Goal: Check status: Check status

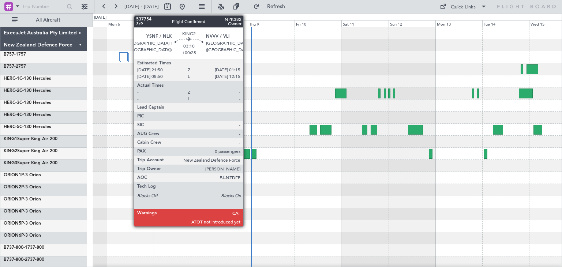
click at [246, 154] on div at bounding box center [246, 154] width 7 height 10
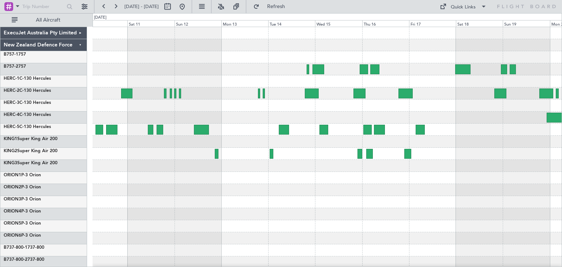
click at [160, 225] on div at bounding box center [327, 178] width 469 height 302
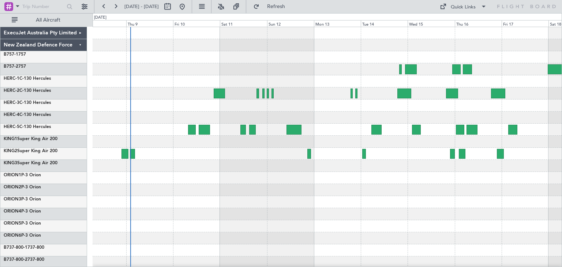
click at [266, 199] on div at bounding box center [327, 178] width 469 height 302
click at [145, 174] on div at bounding box center [327, 178] width 469 height 12
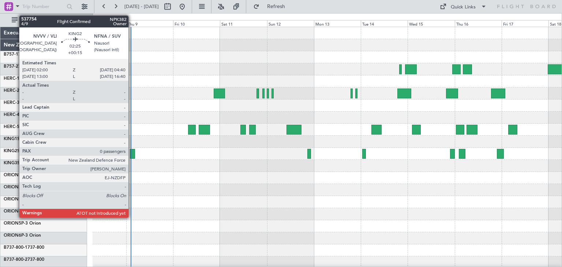
click at [132, 152] on div at bounding box center [132, 154] width 5 height 10
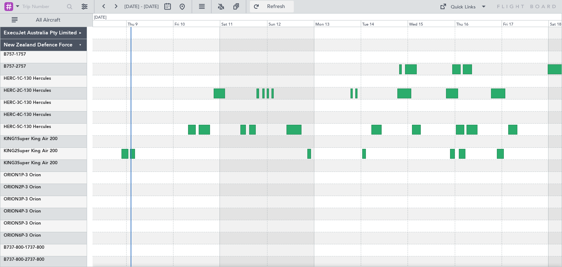
click at [291, 4] on span "Refresh" at bounding box center [276, 6] width 31 height 5
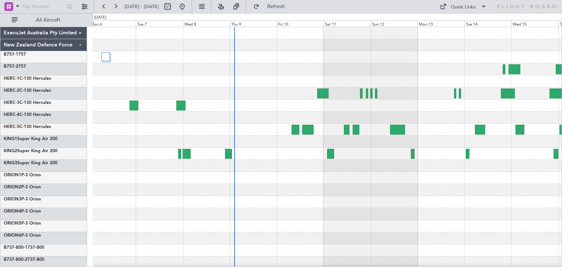
click at [274, 207] on div at bounding box center [327, 178] width 469 height 302
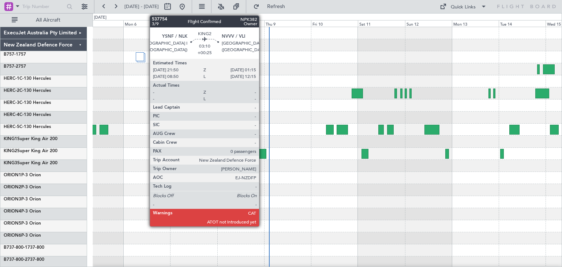
click at [262, 151] on div at bounding box center [262, 154] width 7 height 10
click at [261, 153] on div at bounding box center [262, 154] width 7 height 10
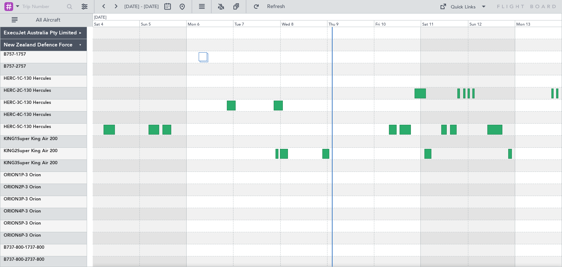
click at [235, 186] on div at bounding box center [327, 178] width 469 height 302
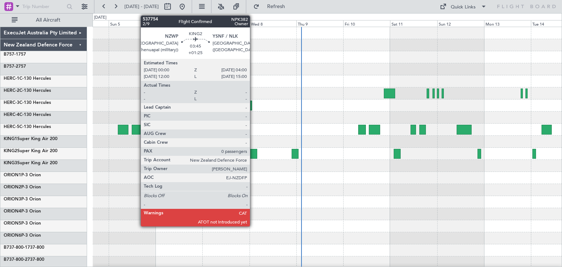
click at [253, 152] on div at bounding box center [253, 154] width 8 height 10
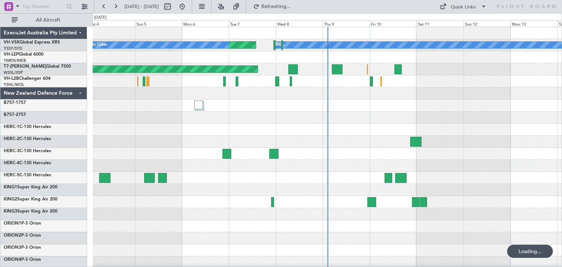
click at [80, 33] on div "ExecuJet Australia Pty Limited" at bounding box center [43, 33] width 87 height 12
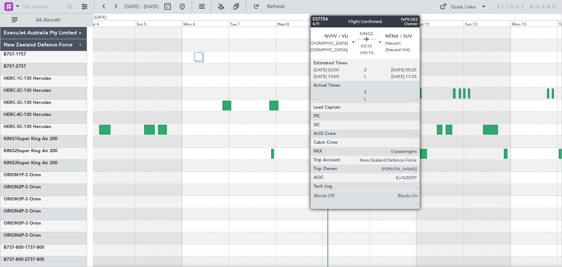
click at [423, 151] on div at bounding box center [423, 154] width 7 height 10
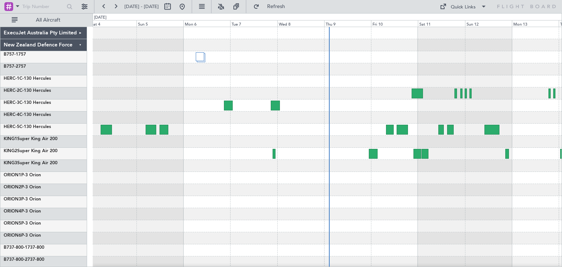
click at [203, 173] on div at bounding box center [327, 178] width 469 height 302
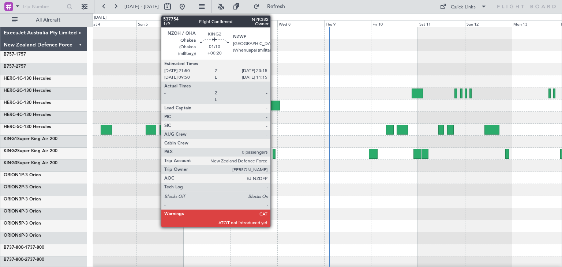
click at [274, 154] on div at bounding box center [273, 154] width 3 height 10
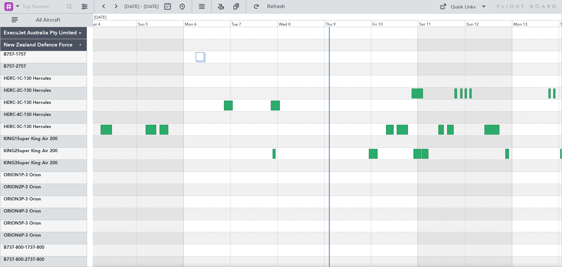
click at [322, 7] on div "[DATE] - [DATE] Refresh Quick Links All Aircraft" at bounding box center [281, 6] width 562 height 13
click at [291, 6] on span "Refresh" at bounding box center [276, 6] width 31 height 5
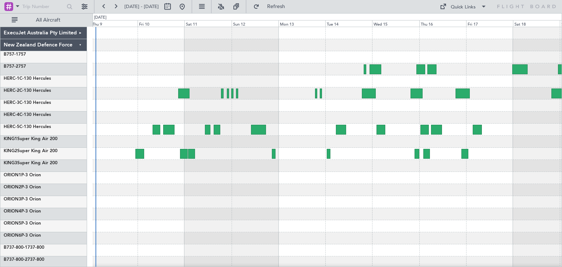
click at [197, 215] on div at bounding box center [327, 178] width 469 height 302
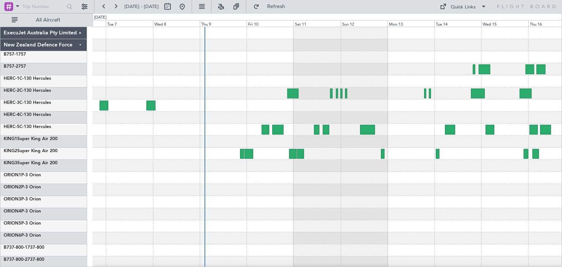
click at [242, 199] on div at bounding box center [327, 178] width 469 height 302
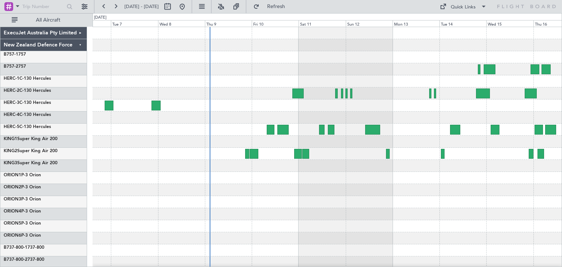
click at [134, 195] on div at bounding box center [327, 190] width 469 height 12
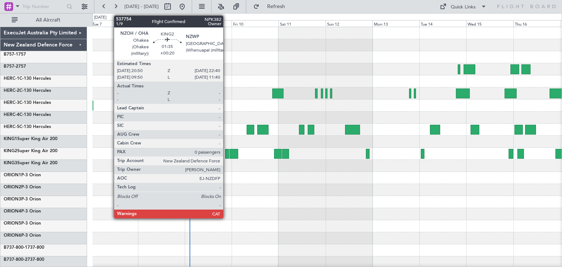
click at [226, 153] on div at bounding box center [227, 154] width 4 height 10
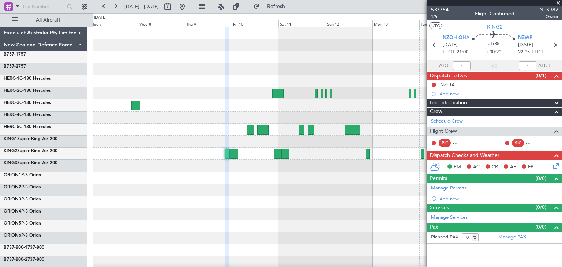
click at [558, 3] on span at bounding box center [557, 3] width 7 height 7
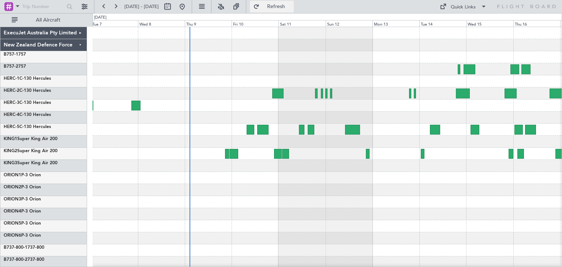
click at [291, 5] on span "Refresh" at bounding box center [276, 6] width 31 height 5
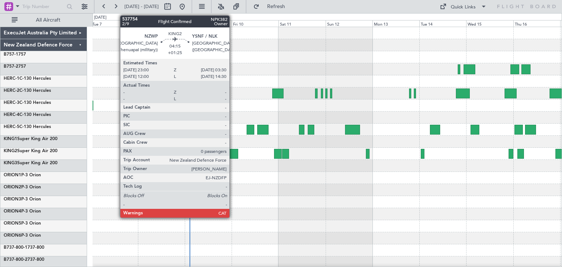
click at [233, 154] on div at bounding box center [233, 154] width 9 height 10
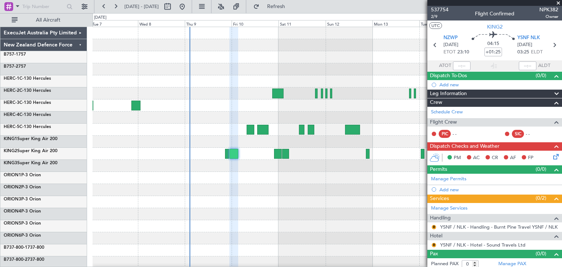
click at [556, 4] on span at bounding box center [557, 3] width 7 height 7
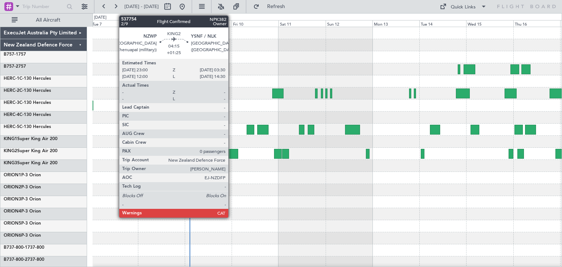
click at [231, 154] on div at bounding box center [233, 154] width 9 height 10
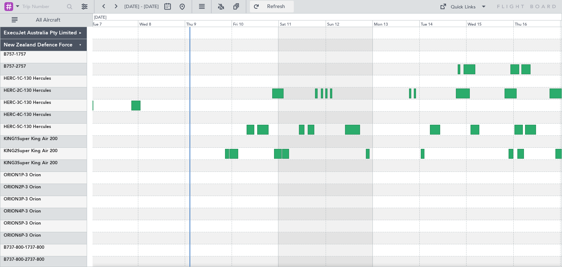
click at [291, 7] on span "Refresh" at bounding box center [276, 6] width 31 height 5
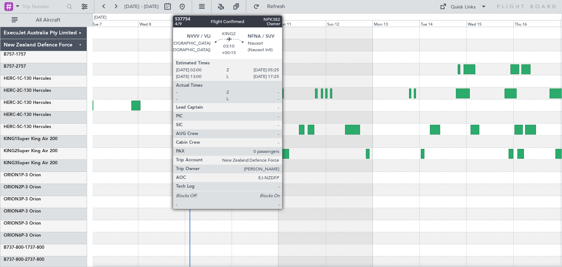
click at [285, 152] on div at bounding box center [285, 154] width 7 height 10
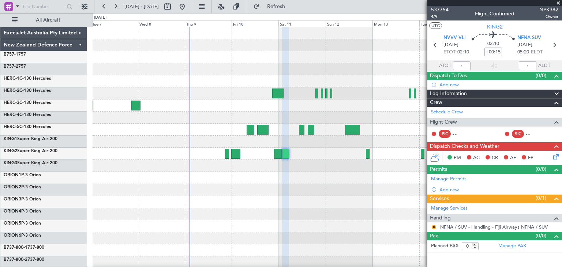
click at [557, 2] on span at bounding box center [557, 3] width 7 height 7
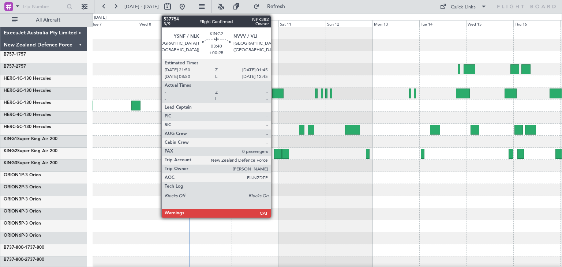
click at [274, 153] on div at bounding box center [278, 154] width 8 height 10
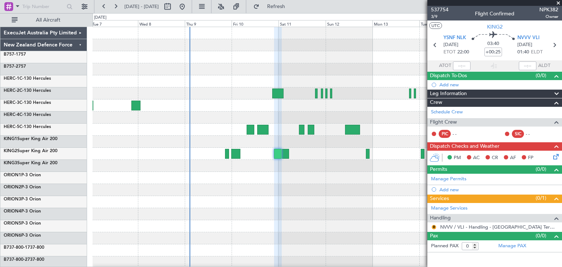
click at [558, 1] on span at bounding box center [557, 3] width 7 height 7
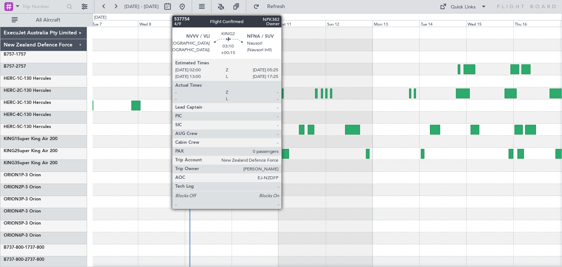
click at [284, 154] on div at bounding box center [285, 154] width 7 height 10
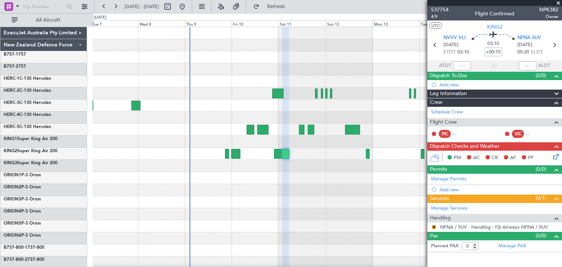
click at [556, 1] on span at bounding box center [557, 3] width 7 height 7
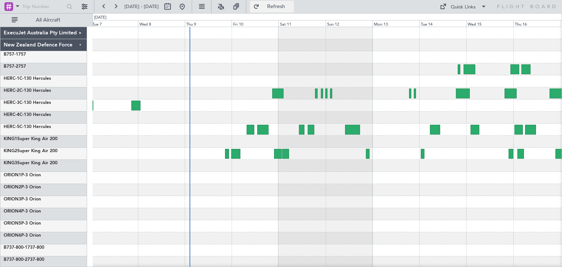
click at [291, 7] on span "Refresh" at bounding box center [276, 6] width 31 height 5
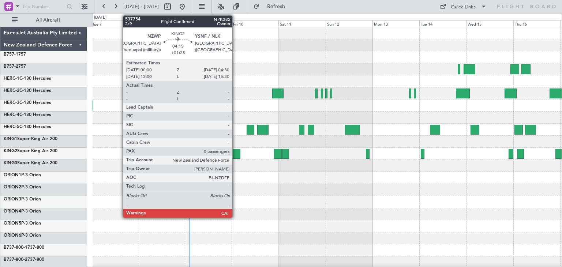
click at [235, 152] on div at bounding box center [235, 154] width 9 height 10
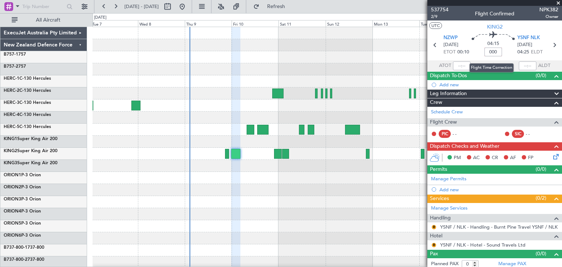
type input "+00:00"
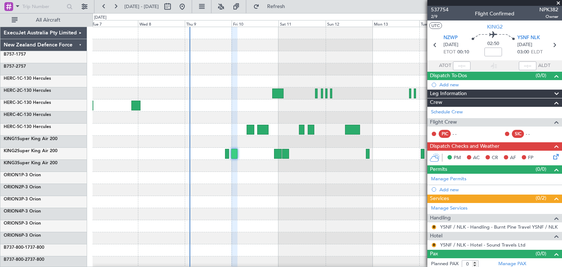
drag, startPoint x: 557, startPoint y: 4, endPoint x: 525, endPoint y: 14, distance: 33.7
click at [557, 4] on span at bounding box center [557, 3] width 7 height 7
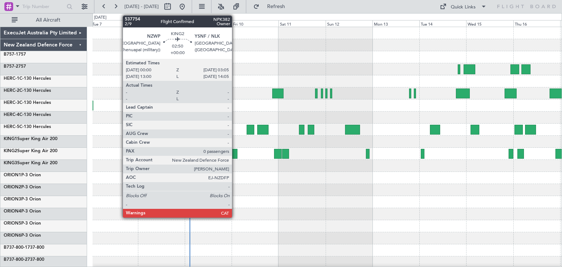
click at [235, 154] on div at bounding box center [234, 154] width 6 height 10
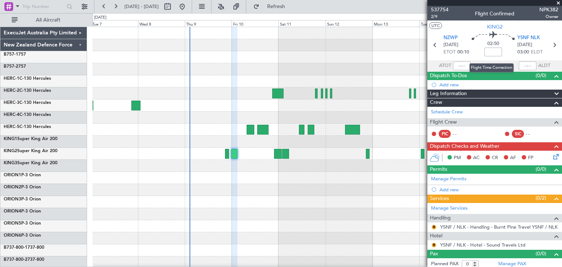
click at [486, 51] on input at bounding box center [493, 52] width 18 height 9
type input "+00:55"
click at [558, 2] on span at bounding box center [557, 3] width 7 height 7
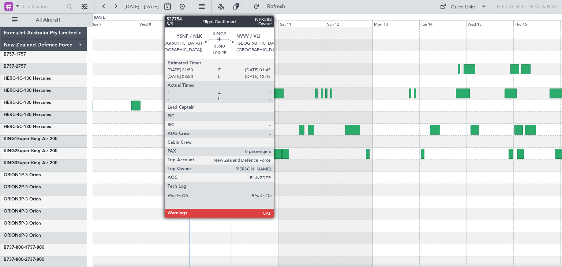
click at [277, 152] on div at bounding box center [278, 154] width 8 height 10
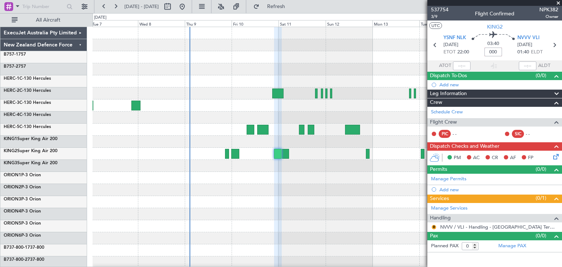
type input "+00:00"
type input "-00:05"
click at [555, 2] on span at bounding box center [557, 3] width 7 height 7
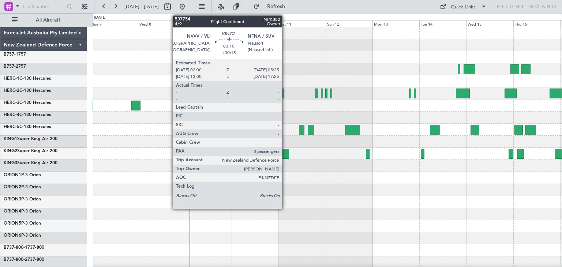
click at [285, 151] on div at bounding box center [285, 154] width 7 height 10
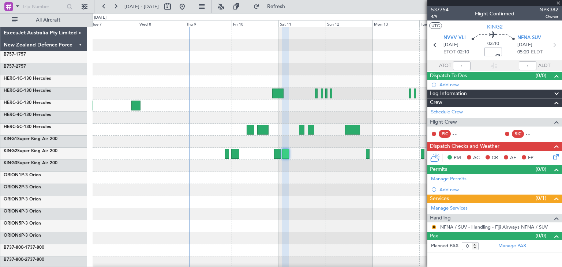
type input "+00:00"
click at [559, 1] on span at bounding box center [557, 3] width 7 height 7
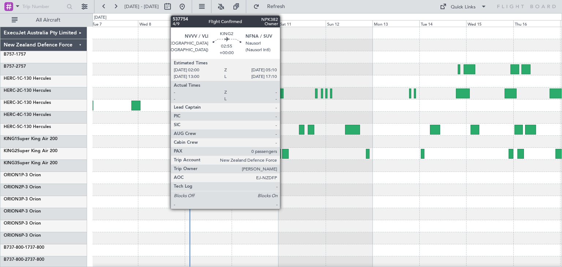
click at [283, 153] on div at bounding box center [285, 154] width 6 height 10
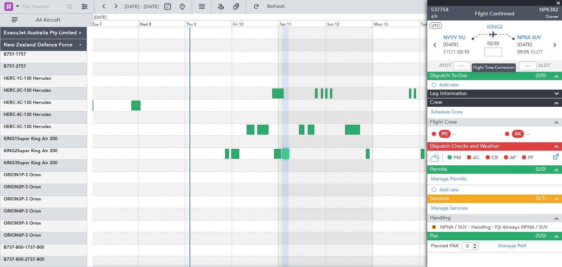
click at [493, 51] on input at bounding box center [493, 52] width 18 height 9
type input "-00:30"
drag, startPoint x: 559, startPoint y: 4, endPoint x: 554, endPoint y: 4, distance: 4.4
click at [559, 4] on span at bounding box center [557, 3] width 7 height 7
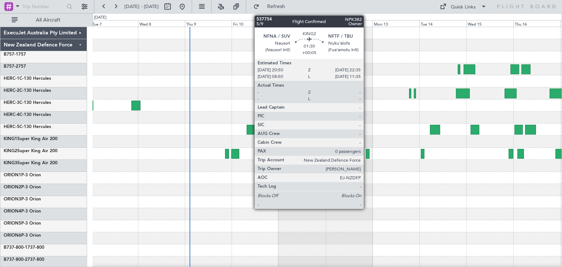
click at [367, 152] on div at bounding box center [368, 154] width 4 height 10
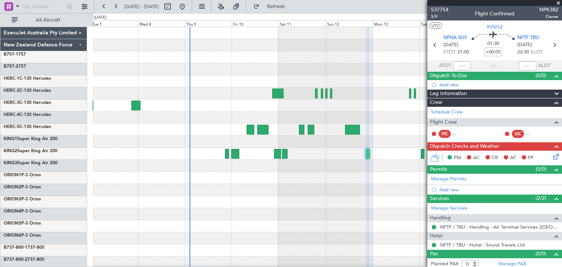
click at [557, 2] on span at bounding box center [557, 3] width 7 height 7
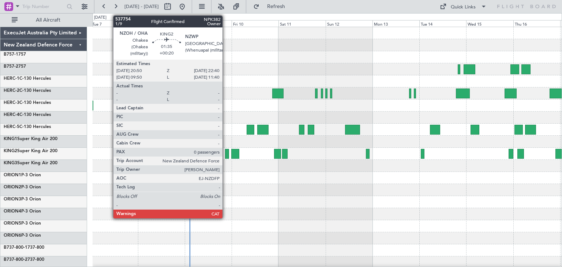
click at [226, 154] on div at bounding box center [227, 154] width 4 height 10
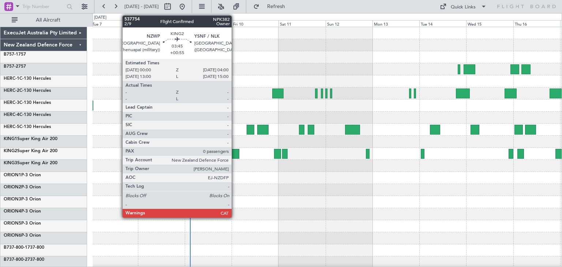
click at [235, 154] on div at bounding box center [235, 154] width 8 height 10
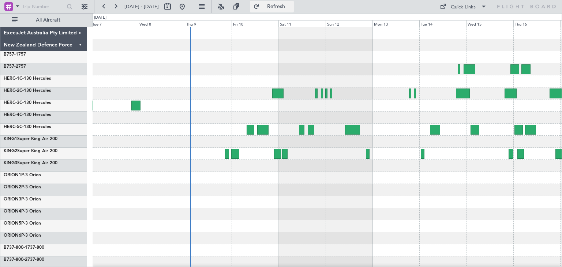
click at [291, 6] on span "Refresh" at bounding box center [276, 6] width 31 height 5
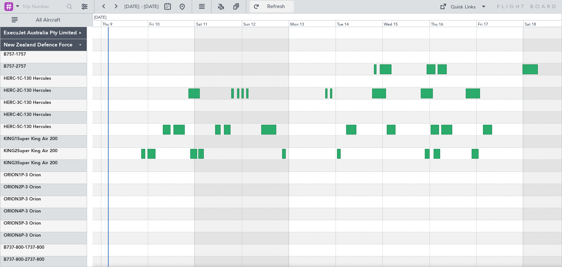
click at [291, 4] on span "Refresh" at bounding box center [276, 6] width 31 height 5
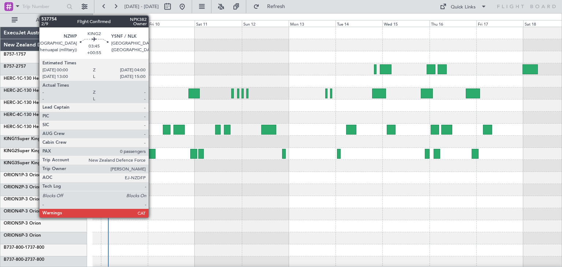
click at [152, 154] on div at bounding box center [151, 154] width 8 height 10
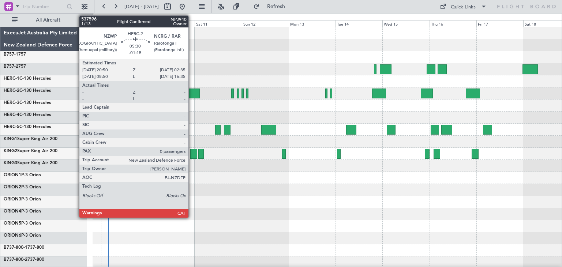
click at [192, 92] on div at bounding box center [193, 93] width 11 height 10
